Goal: Task Accomplishment & Management: Use online tool/utility

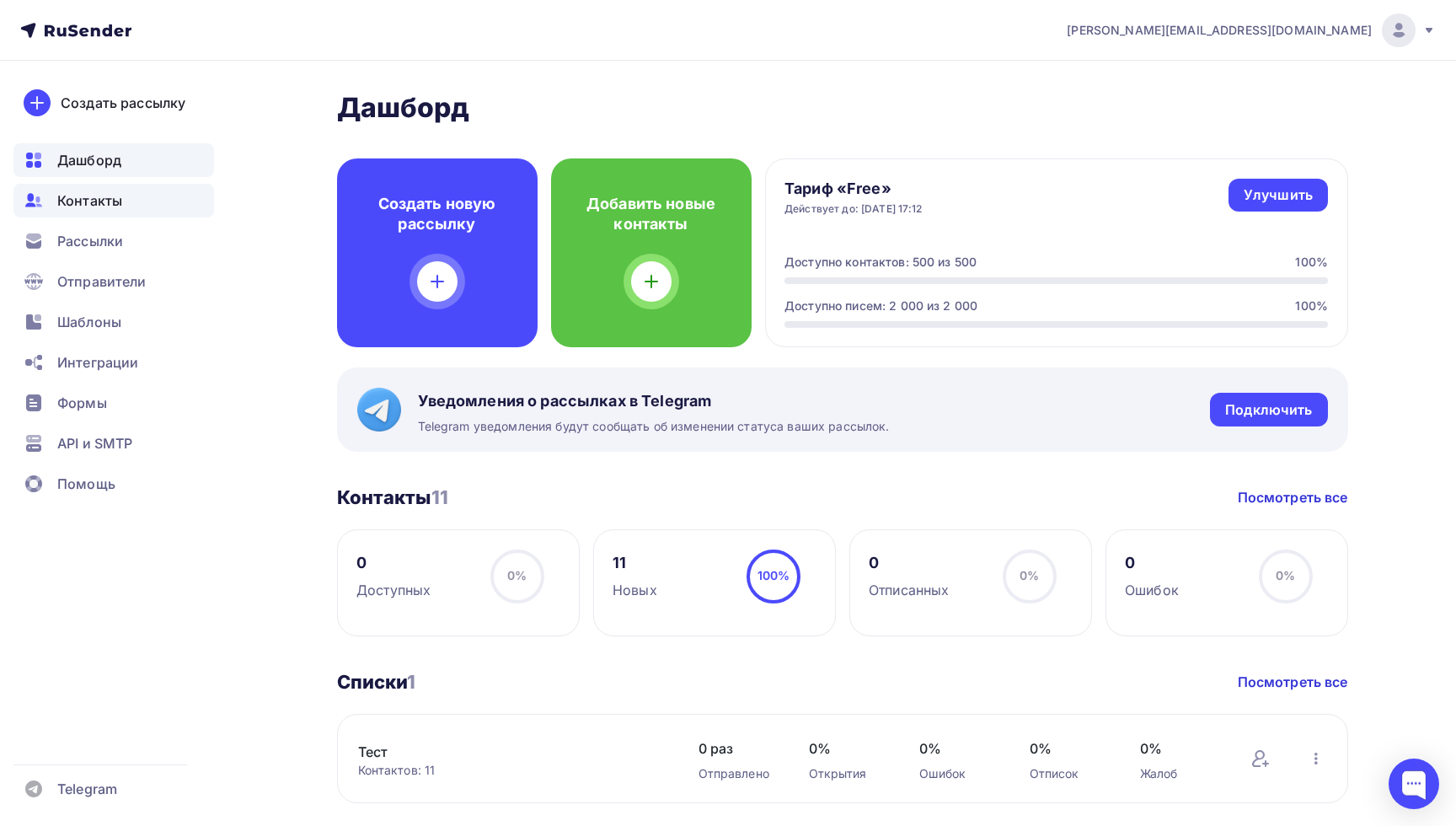
click at [110, 215] on div "Контакты" at bounding box center [113, 200] width 200 height 34
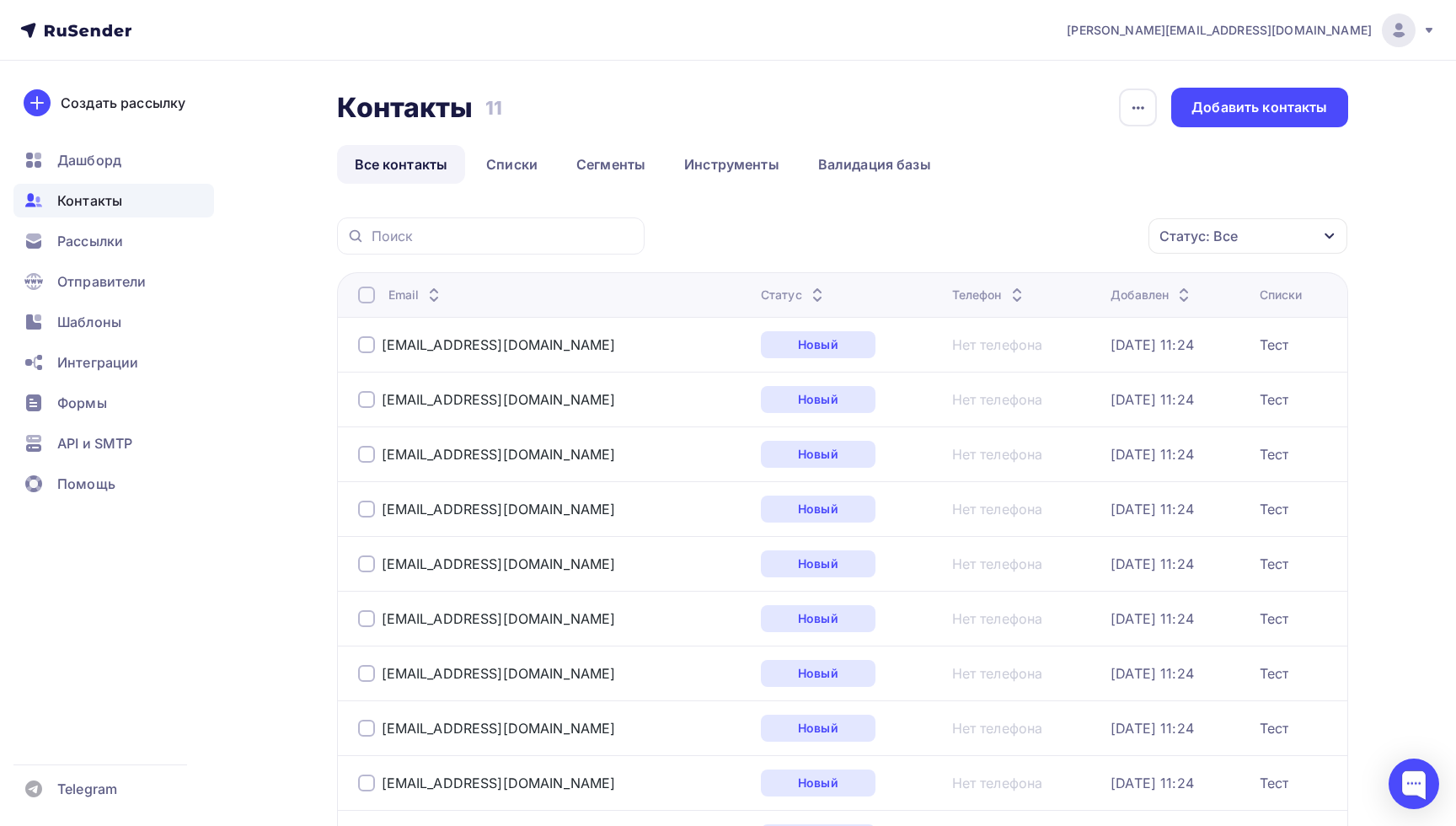
click at [828, 242] on div "Статус: Все Статус Новый Активный Не существует Переполнен Недоступен Отписан О…" at bounding box center [1002, 235] width 692 height 37
click at [81, 249] on span "Рассылки" at bounding box center [90, 240] width 65 height 20
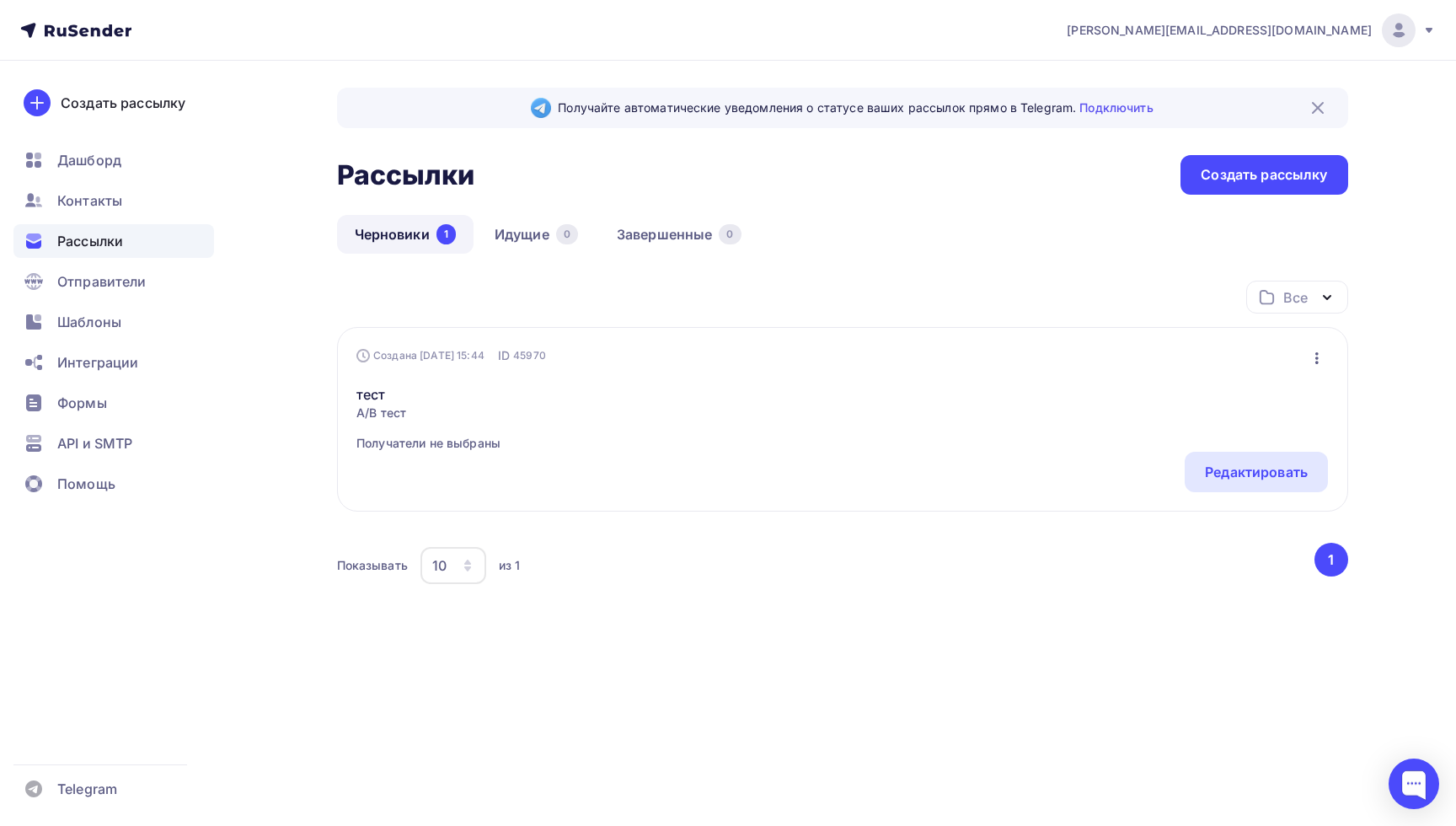
click at [660, 273] on div "Черновики 1 Идущие 0 Завершенные 0" at bounding box center [843, 247] width 1011 height 65
click at [112, 325] on span "Шаблоны" at bounding box center [89, 322] width 64 height 20
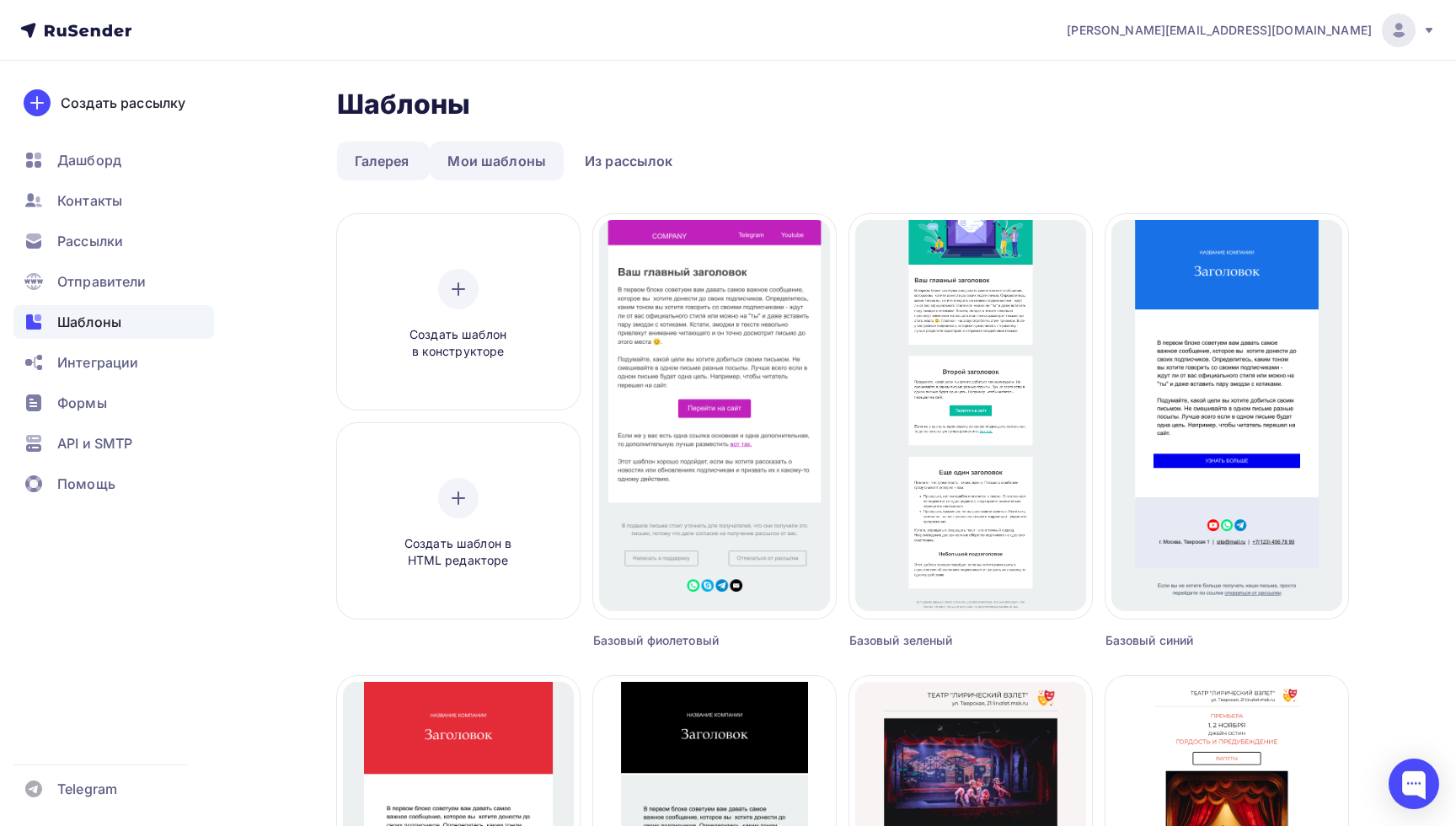
click at [485, 162] on link "Мои шаблоны" at bounding box center [497, 160] width 134 height 38
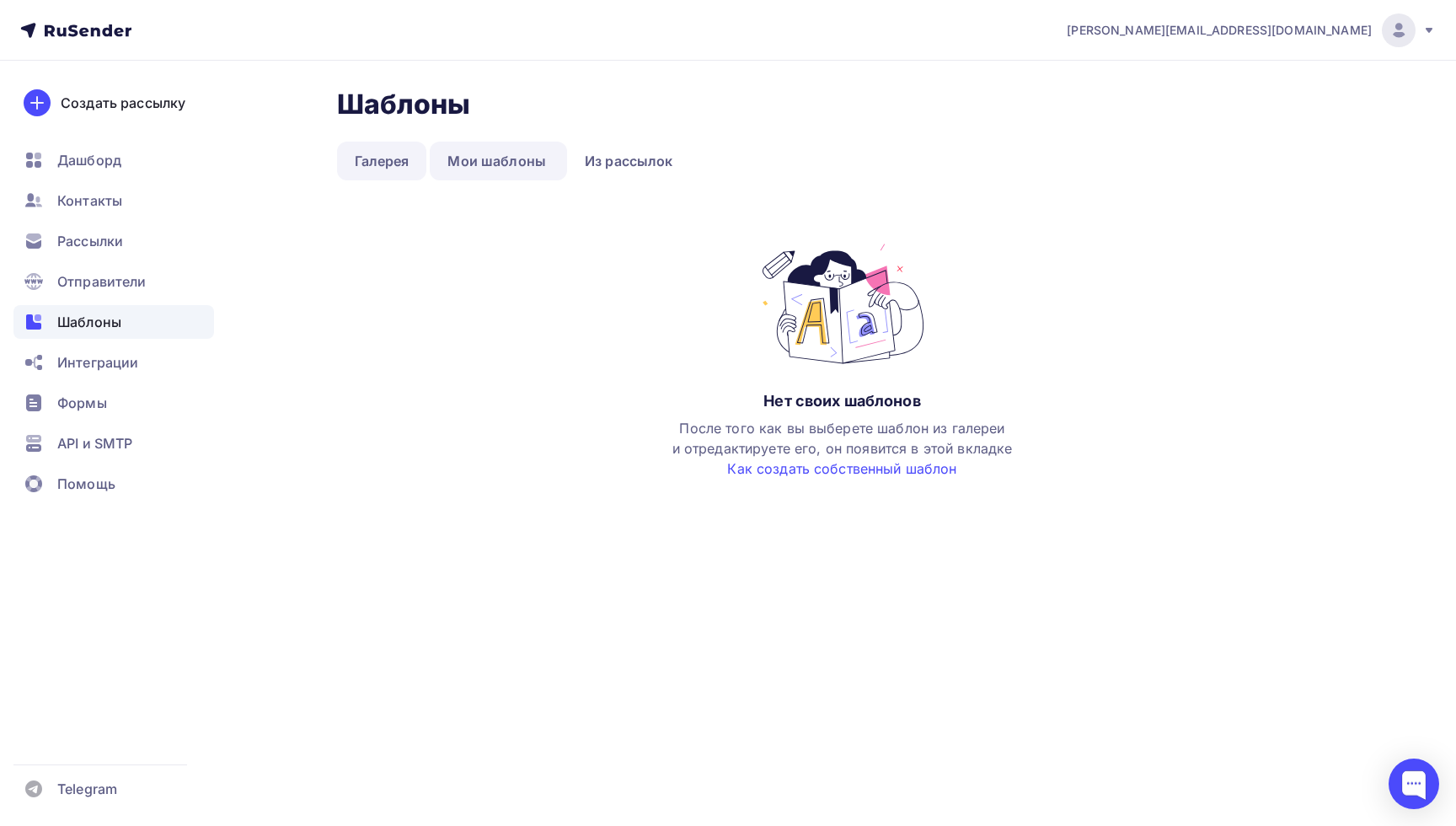
click at [390, 171] on link "Галерея" at bounding box center [382, 160] width 90 height 38
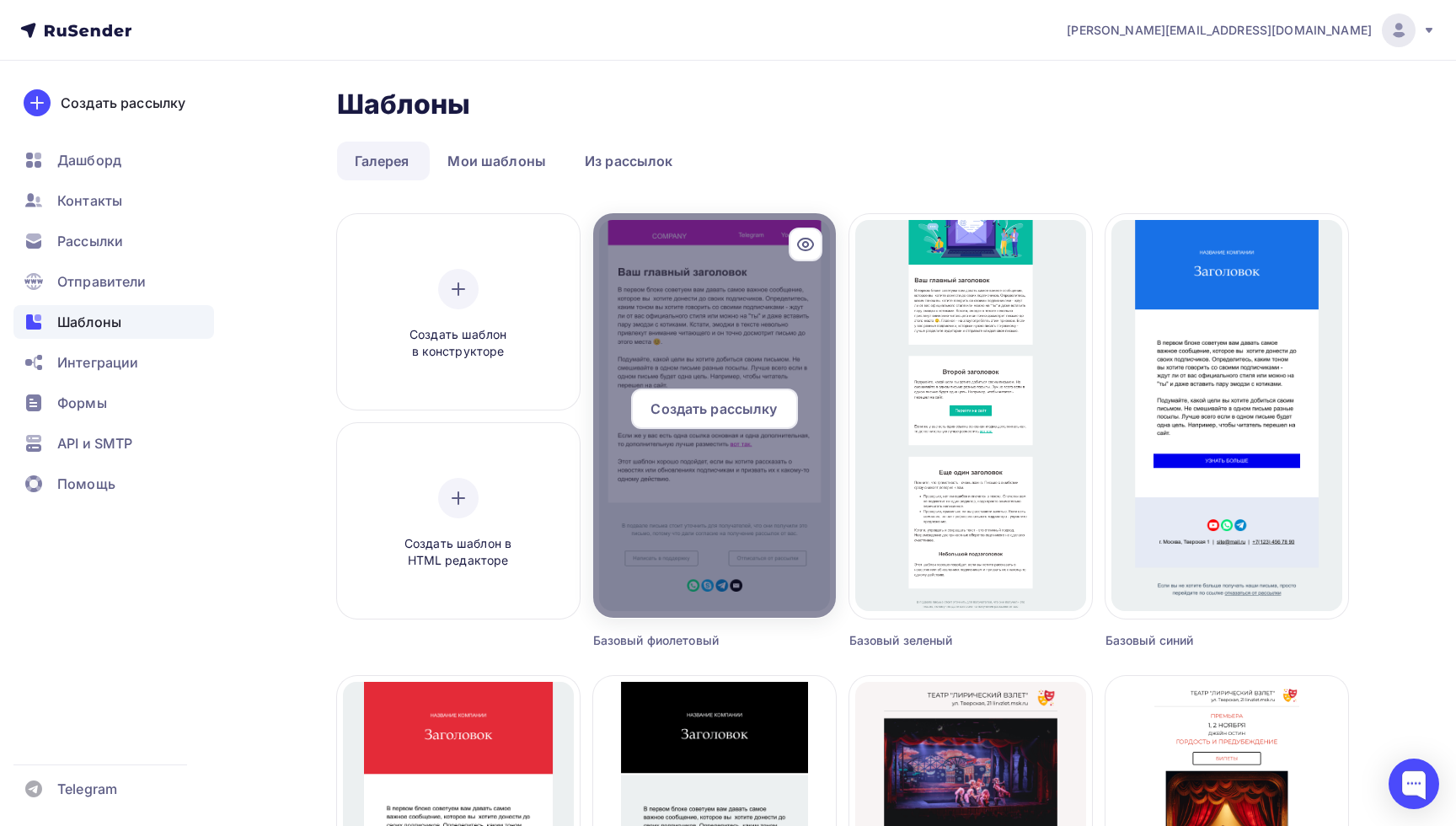
click at [724, 403] on span "Создать рассылку" at bounding box center [714, 408] width 126 height 20
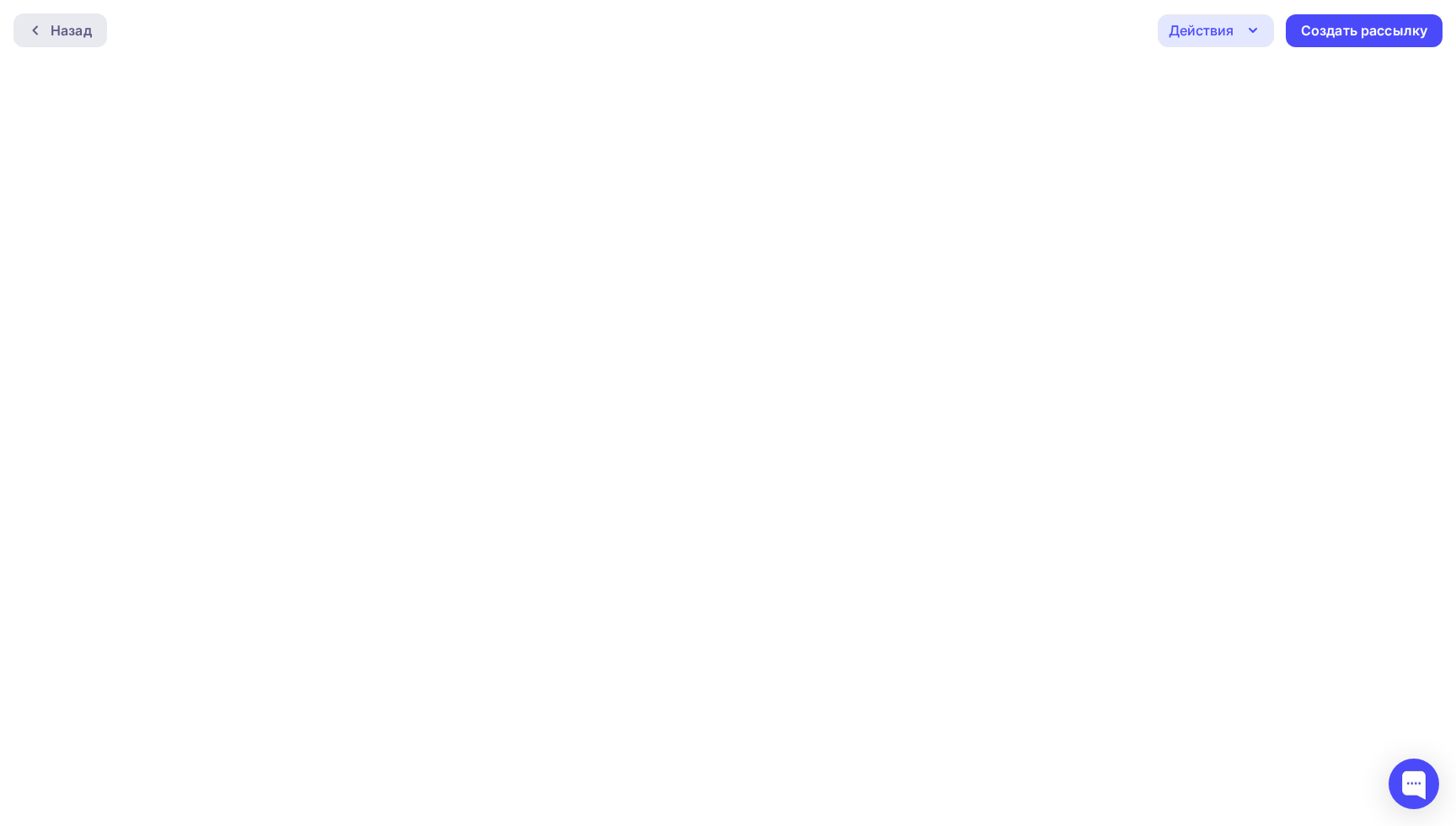
click at [70, 25] on div "Назад" at bounding box center [71, 30] width 41 height 20
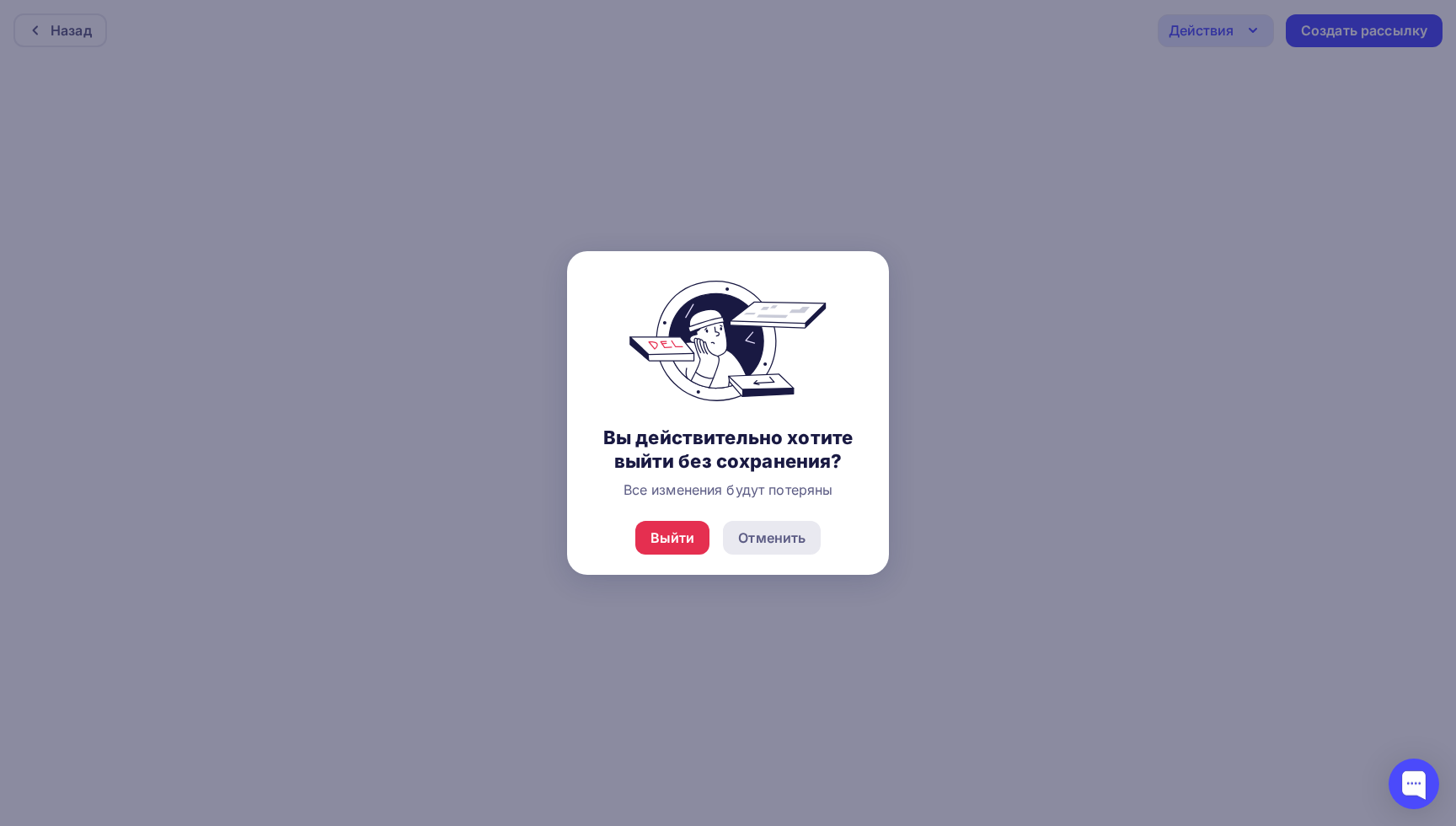
click at [742, 544] on div "Отменить" at bounding box center [771, 537] width 67 height 20
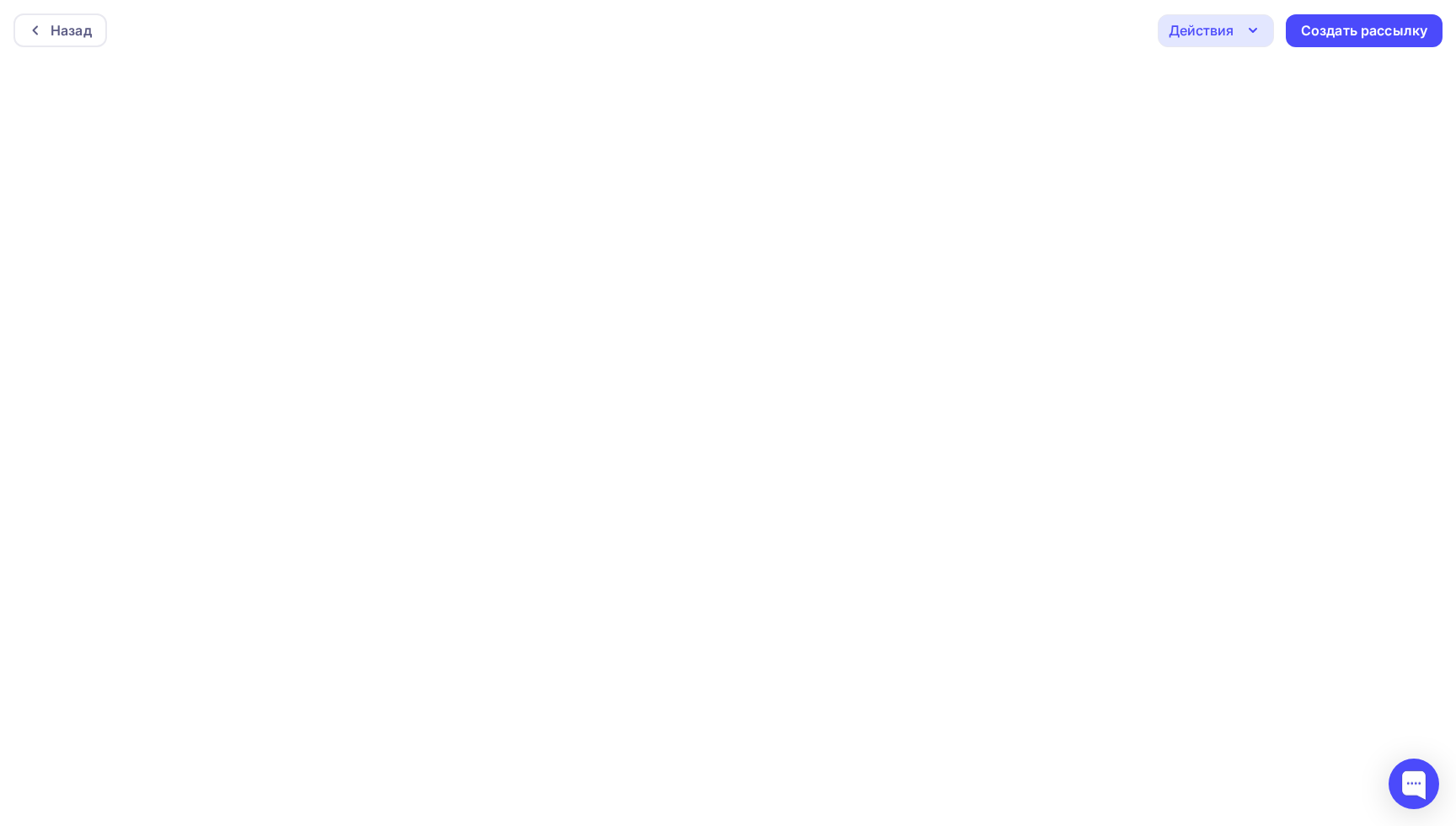
click at [1251, 34] on icon "button" at bounding box center [1252, 30] width 20 height 20
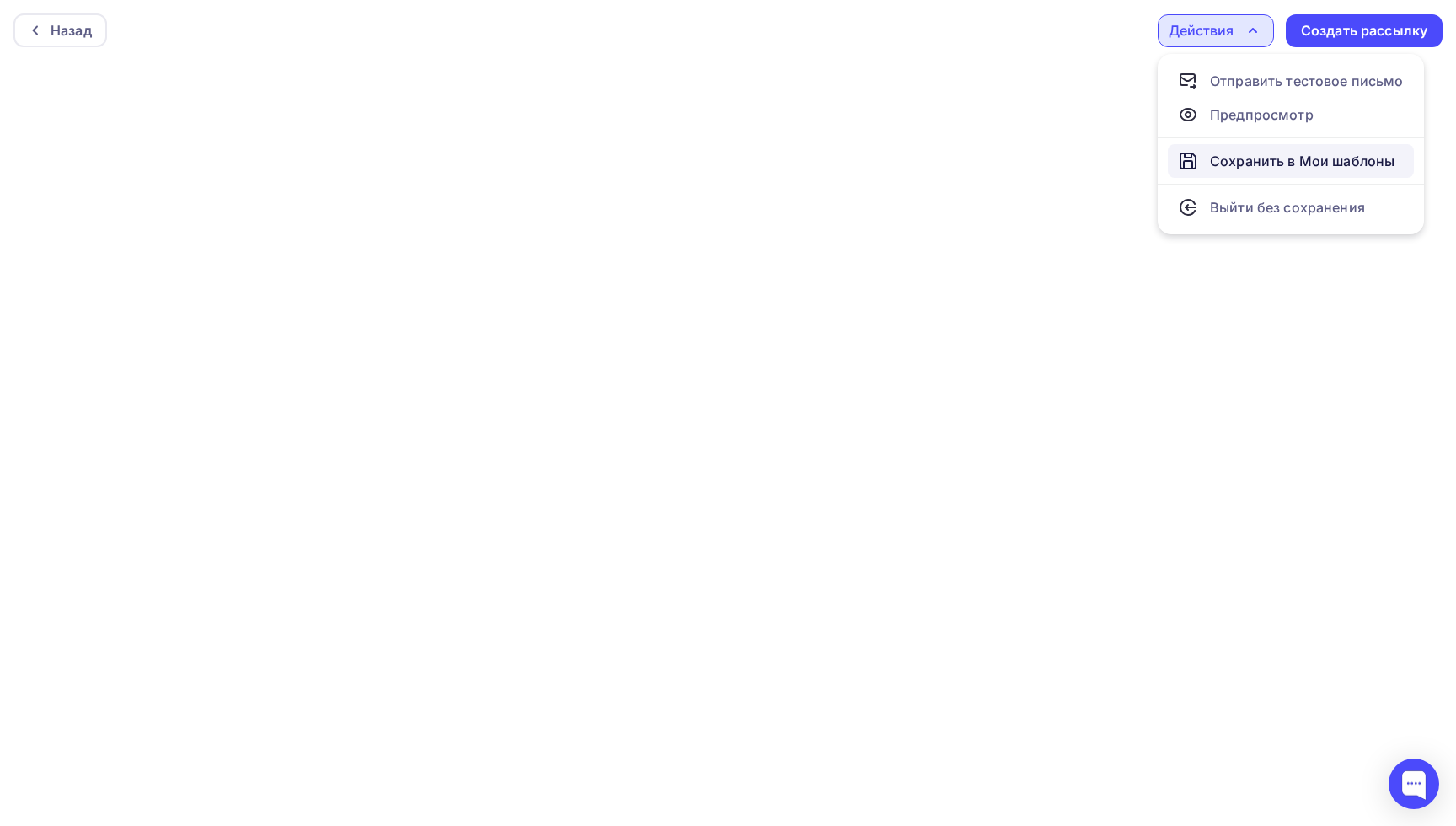
click at [1264, 172] on link "Сохранить в Мои шаблоны" at bounding box center [1290, 160] width 246 height 34
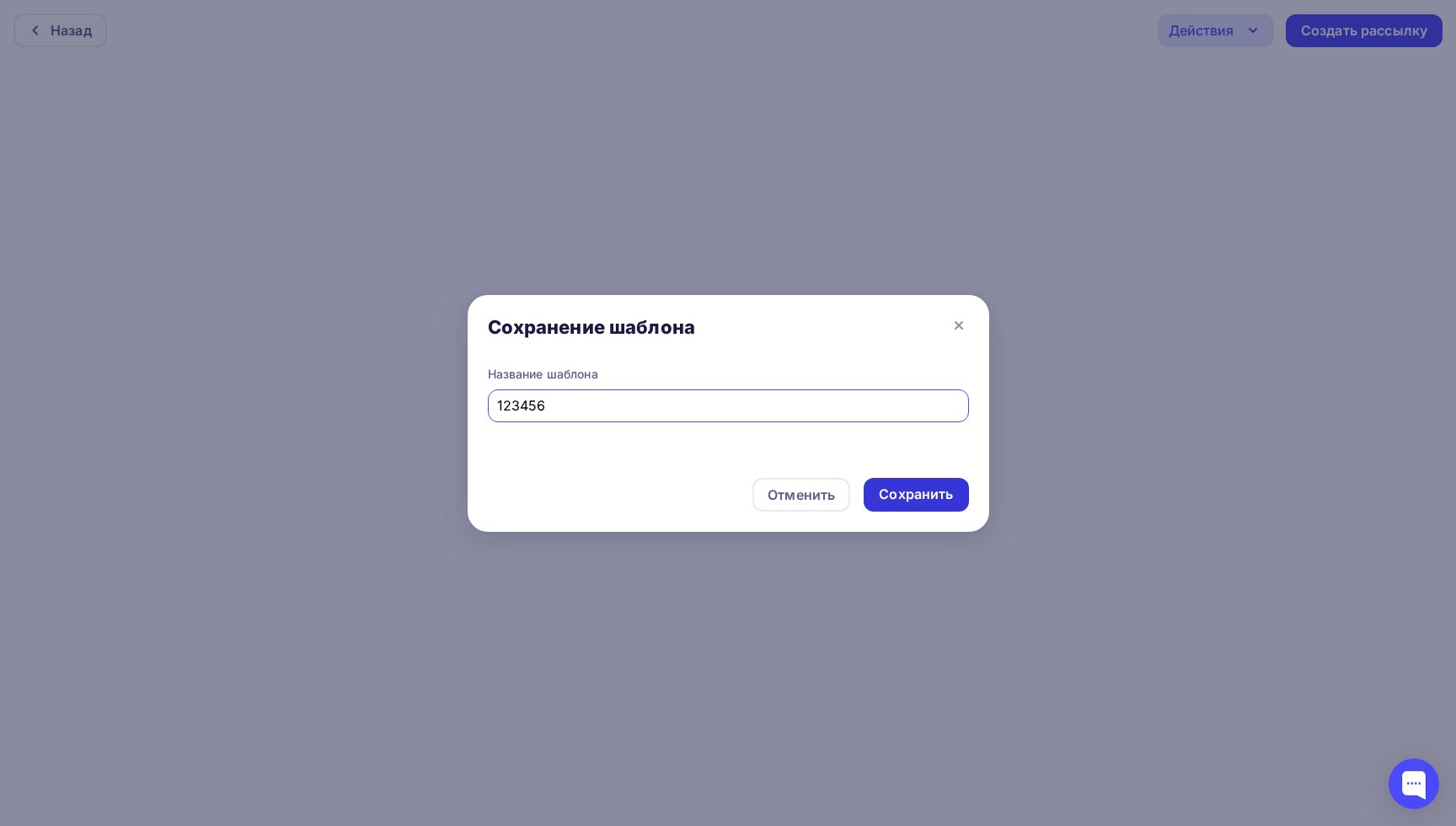
type input "123456"
click at [920, 498] on div "Сохранить" at bounding box center [916, 494] width 74 height 19
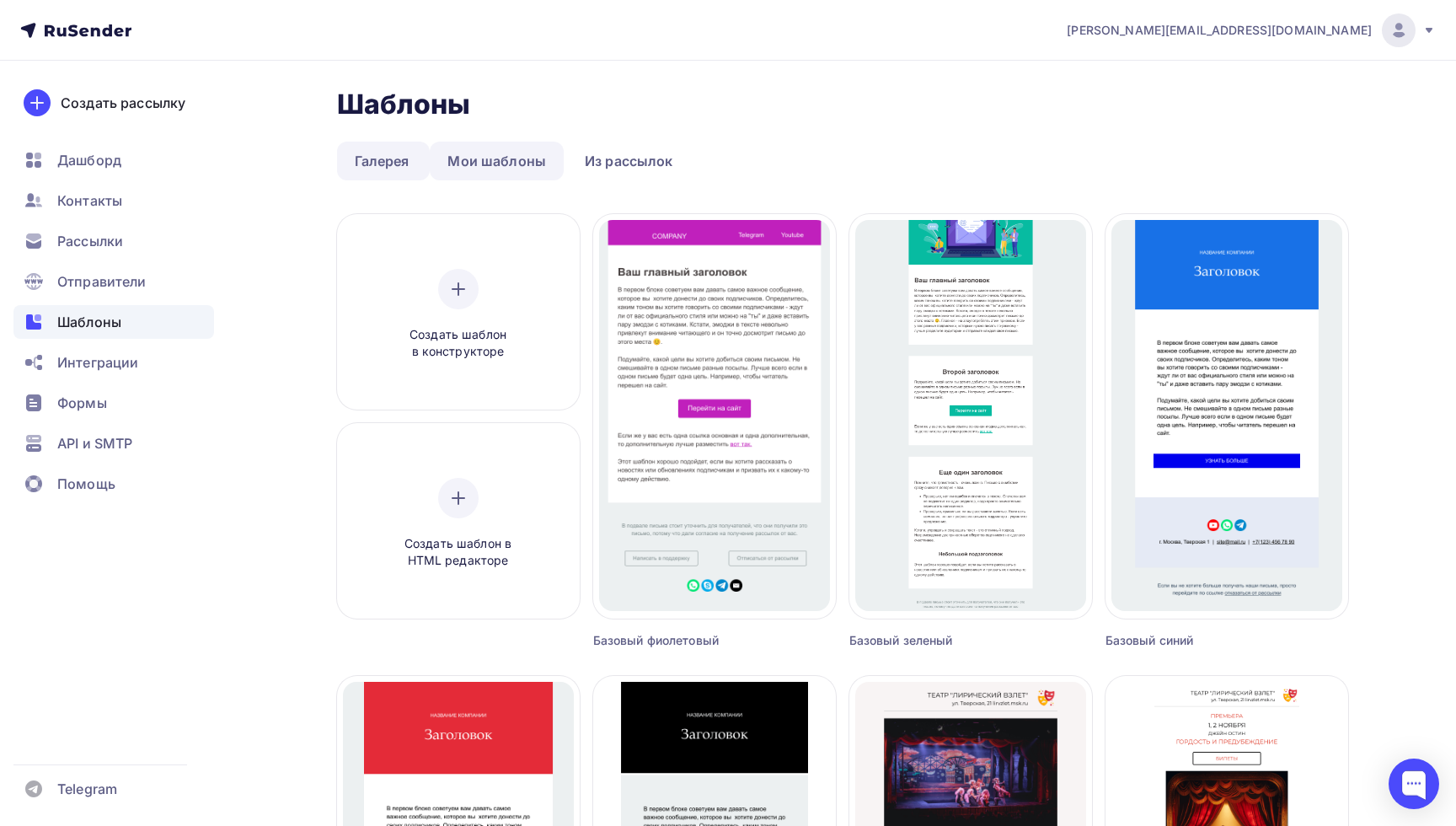
click at [492, 165] on link "Мои шаблоны" at bounding box center [497, 160] width 134 height 38
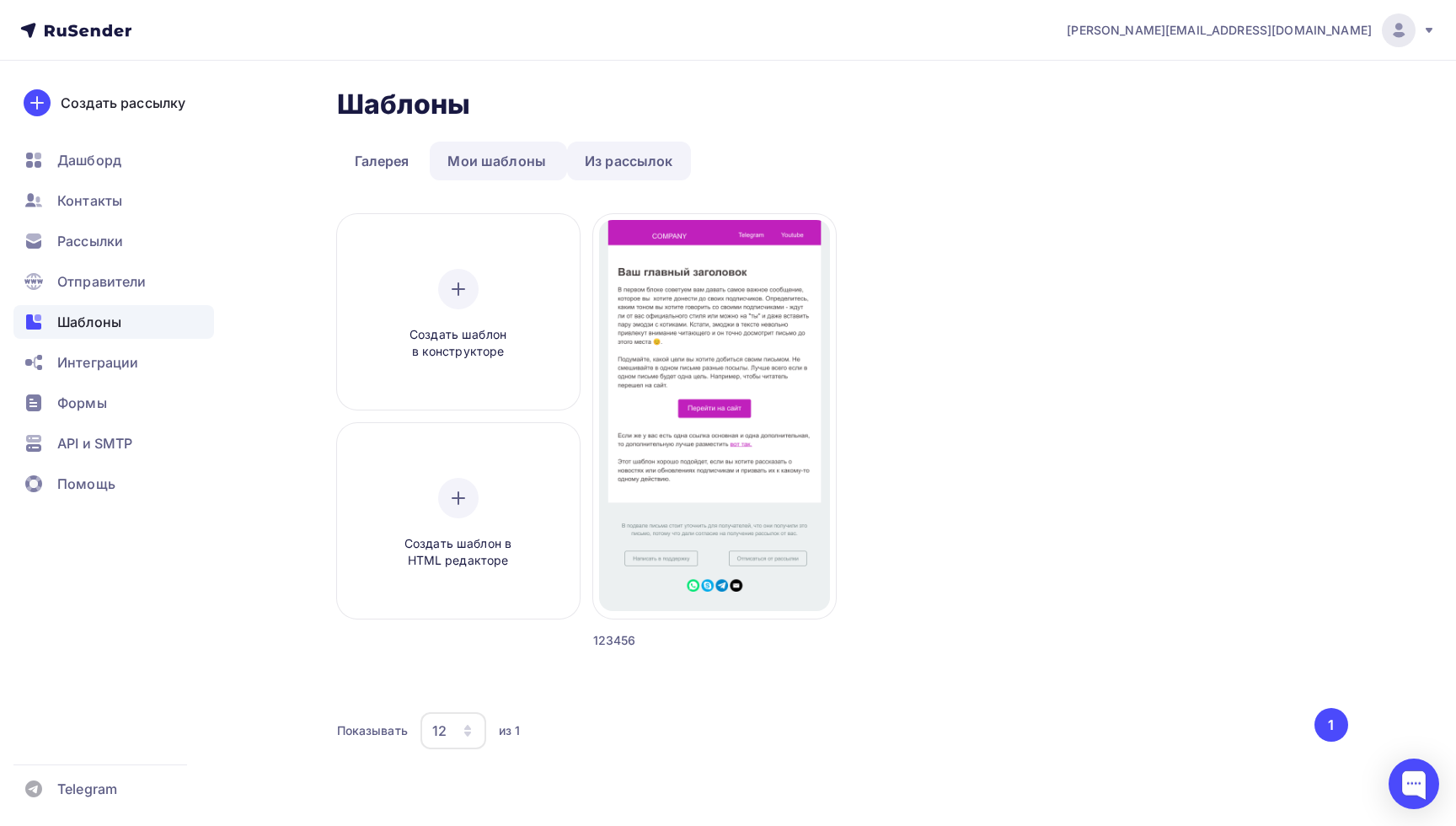
click at [608, 165] on link "Из рассылок" at bounding box center [629, 160] width 124 height 38
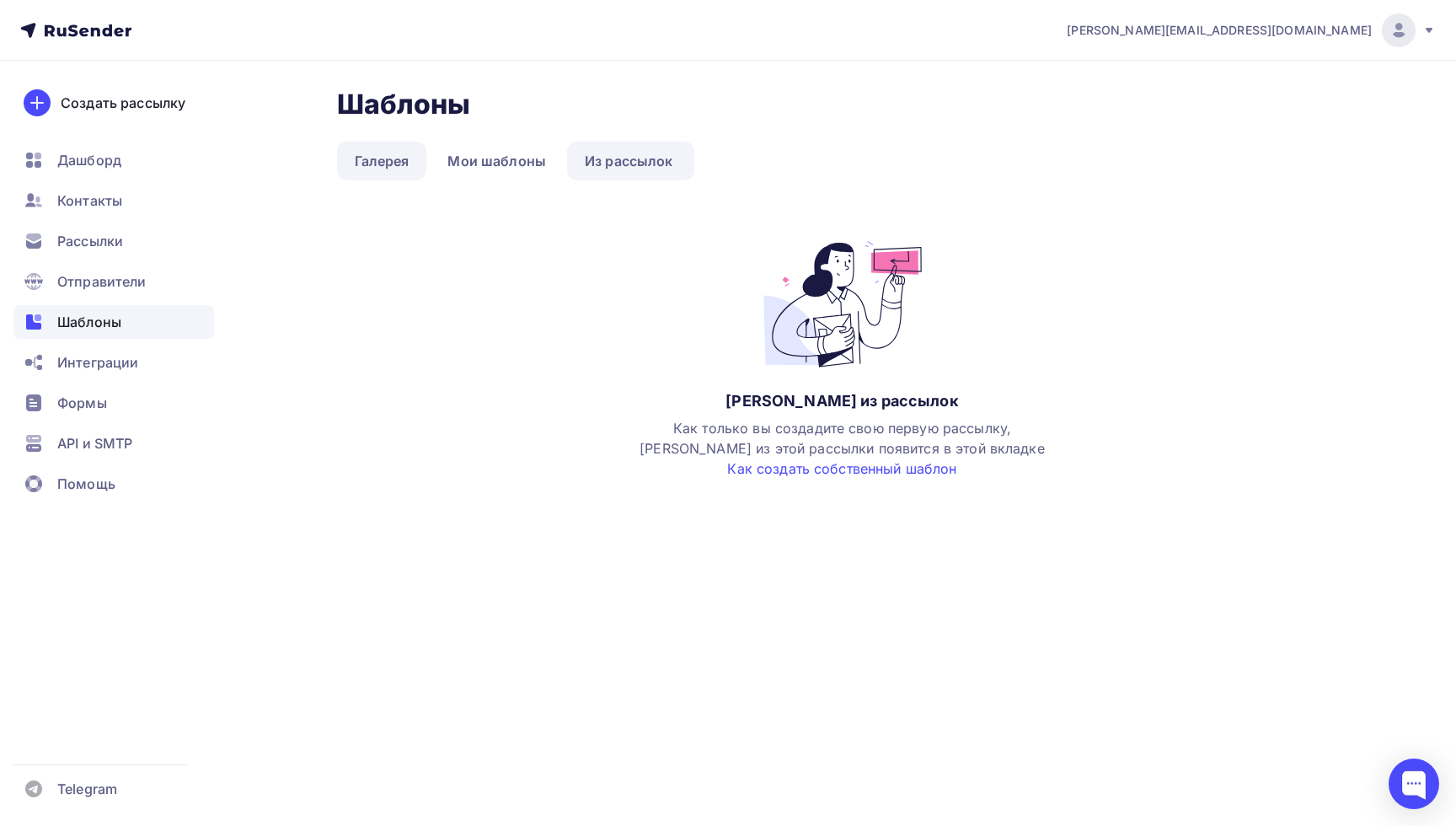
click at [371, 162] on link "Галерея" at bounding box center [382, 160] width 90 height 38
